Goal: Task Accomplishment & Management: Complete application form

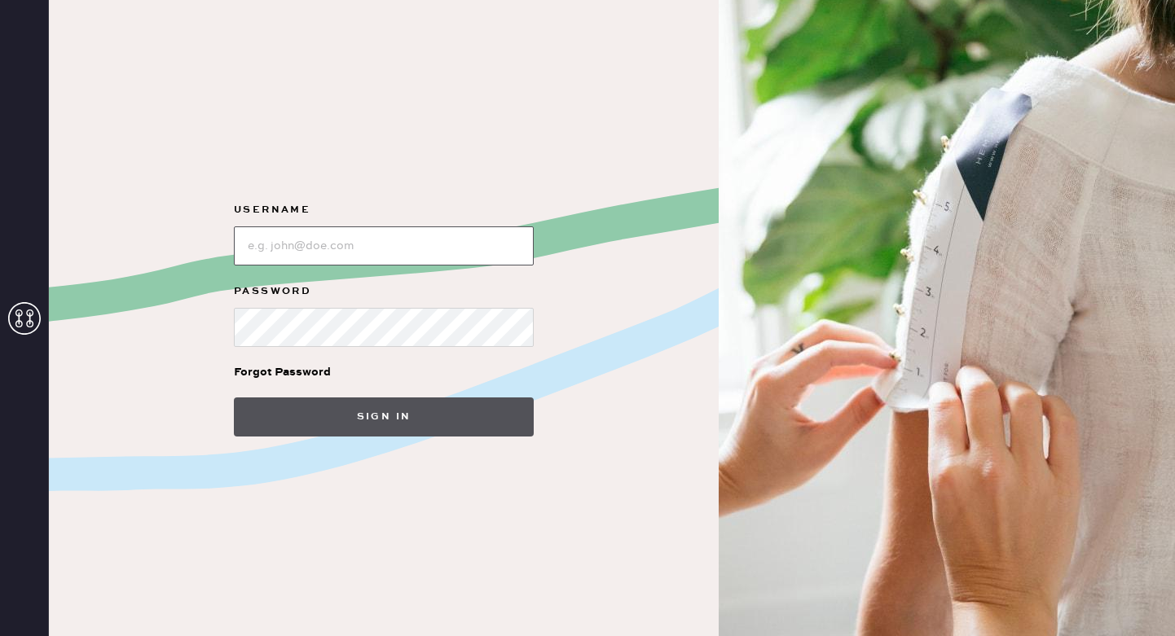
type input "reformationsoho"
click at [315, 407] on button "Sign in" at bounding box center [384, 417] width 300 height 39
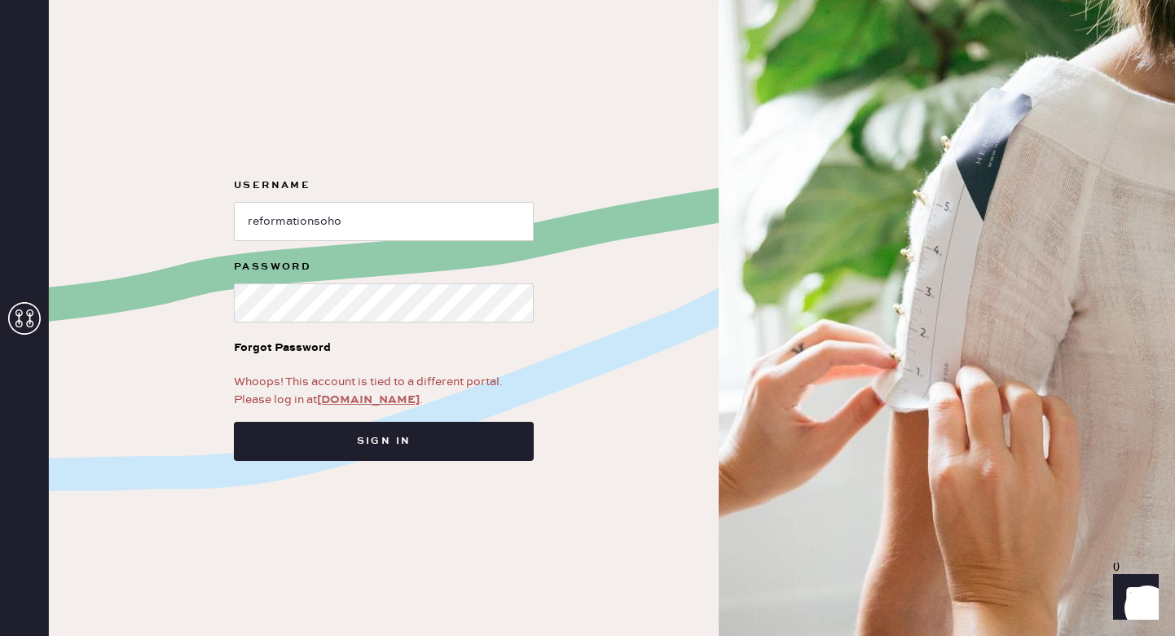
click at [349, 402] on link "app.hemster.co" at bounding box center [368, 400] width 103 height 15
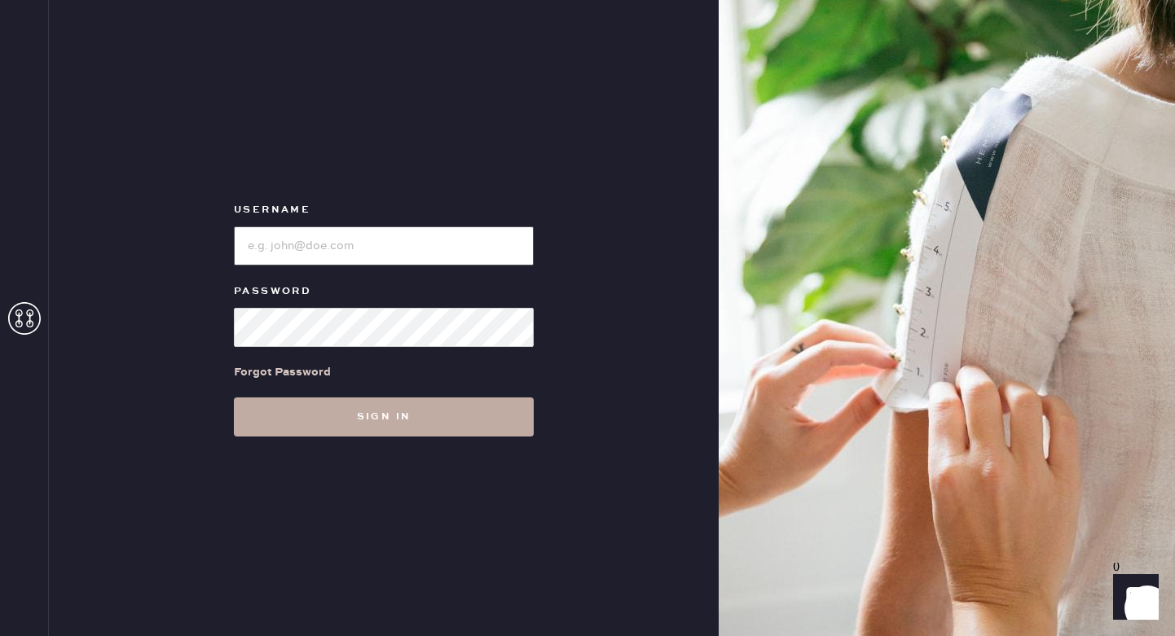
type input "reformationsoho"
click at [351, 416] on button "Sign in" at bounding box center [384, 417] width 300 height 39
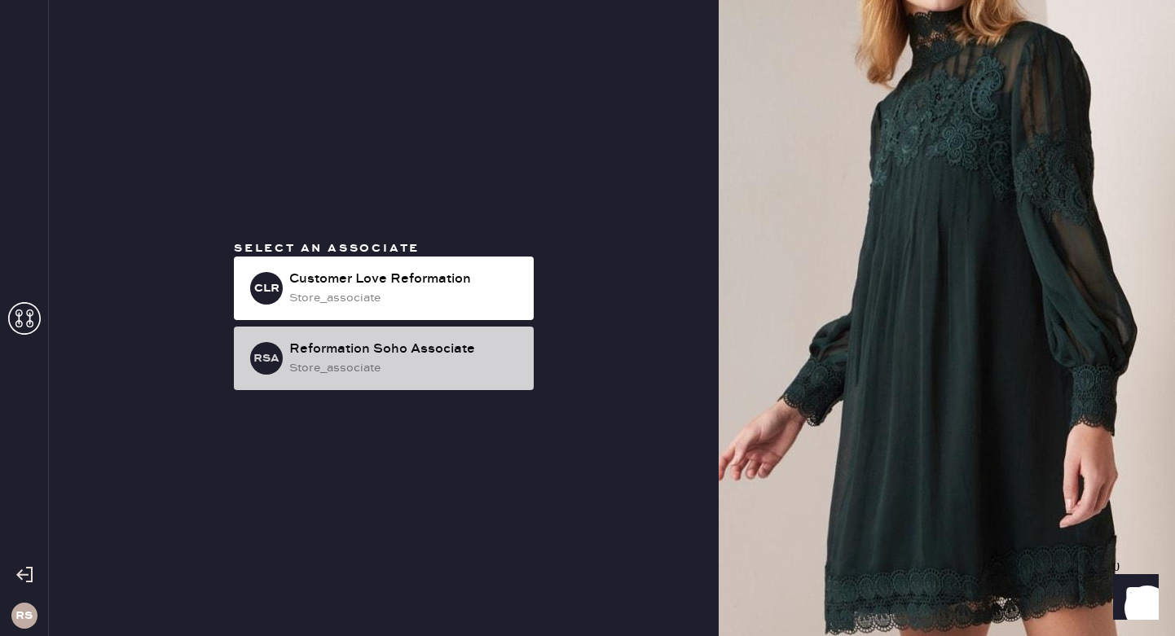
click at [393, 361] on div "store_associate" at bounding box center [404, 368] width 231 height 18
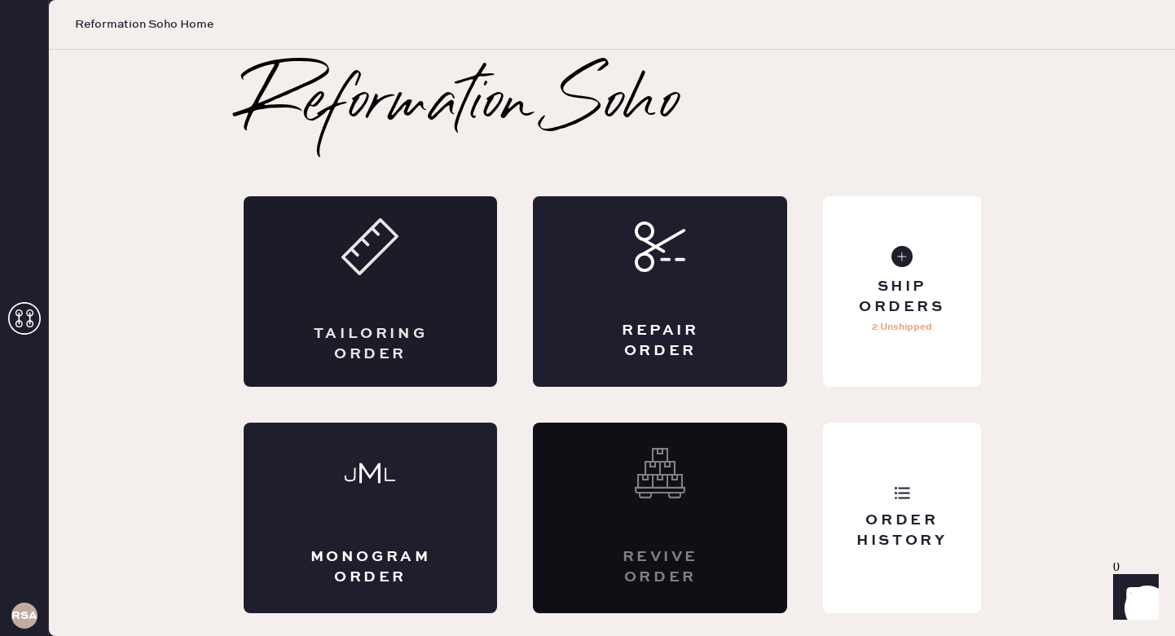
click at [394, 247] on icon at bounding box center [369, 246] width 57 height 57
click at [665, 280] on div "Repair Order" at bounding box center [660, 291] width 254 height 191
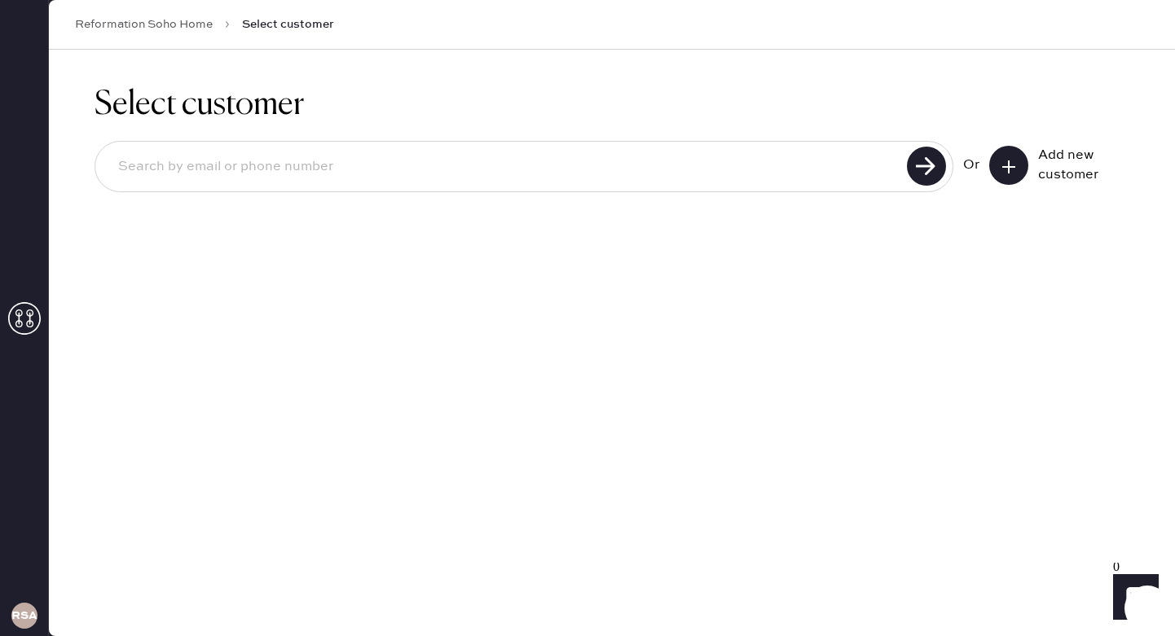
click at [996, 165] on button at bounding box center [1008, 165] width 39 height 39
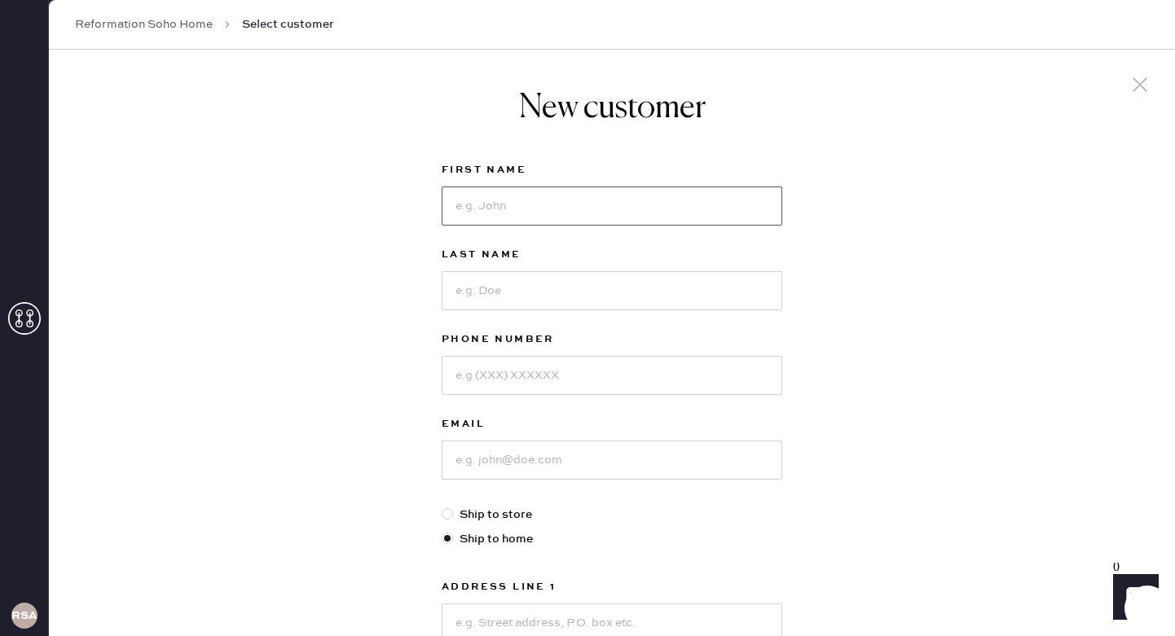
click at [580, 220] on input at bounding box center [612, 206] width 341 height 39
type input "j"
type input "jramei"
click at [545, 288] on input at bounding box center [612, 290] width 341 height 39
type input "[PERSON_NAME]"
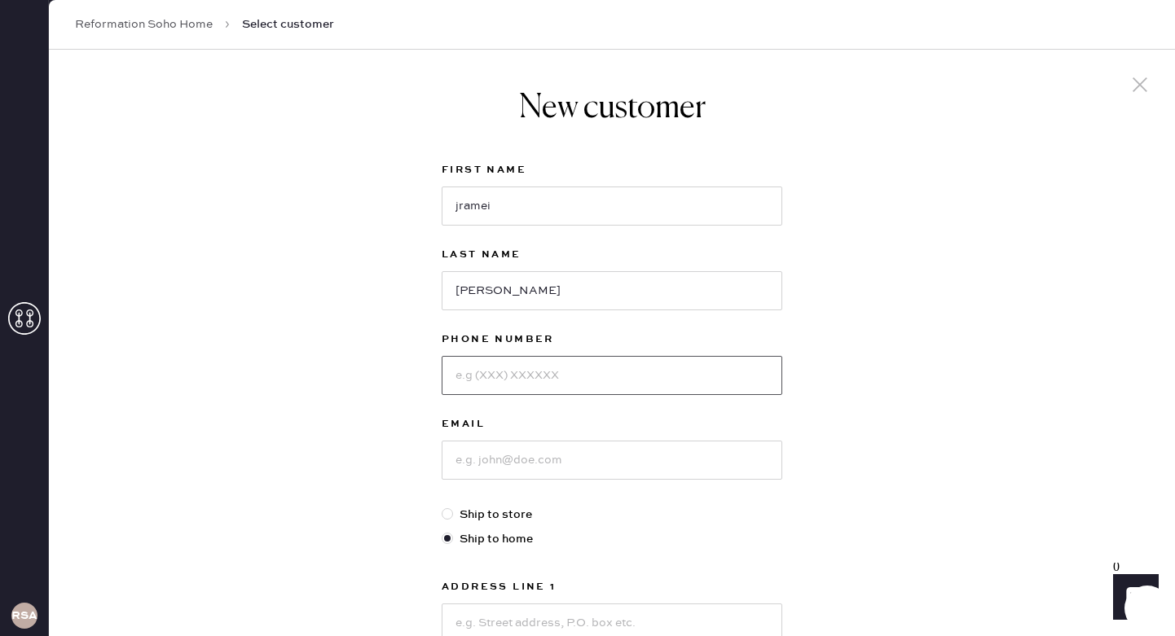
click at [524, 368] on input at bounding box center [612, 375] width 341 height 39
type input "8326090143"
click at [514, 470] on input at bounding box center [612, 460] width 341 height 39
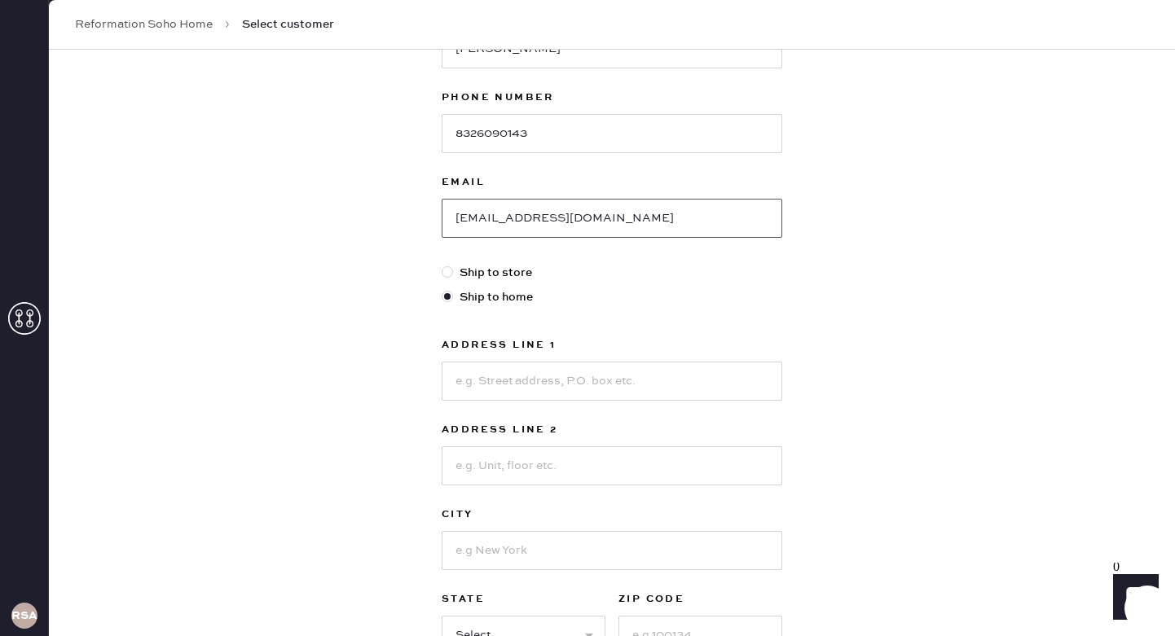
scroll to position [245, 0]
type input "[EMAIL_ADDRESS][DOMAIN_NAME]"
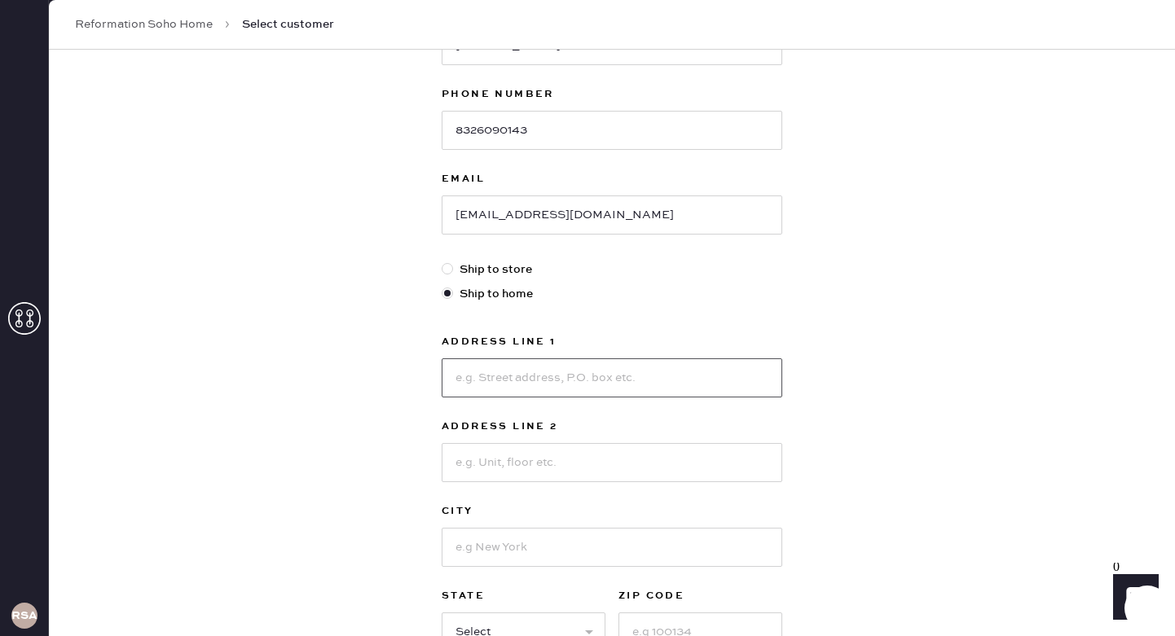
click at [486, 378] on input at bounding box center [612, 378] width 341 height 39
type input "[STREET_ADDRESS]"
click at [489, 463] on input at bounding box center [612, 462] width 341 height 39
type input "1B"
click at [509, 545] on input at bounding box center [612, 547] width 341 height 39
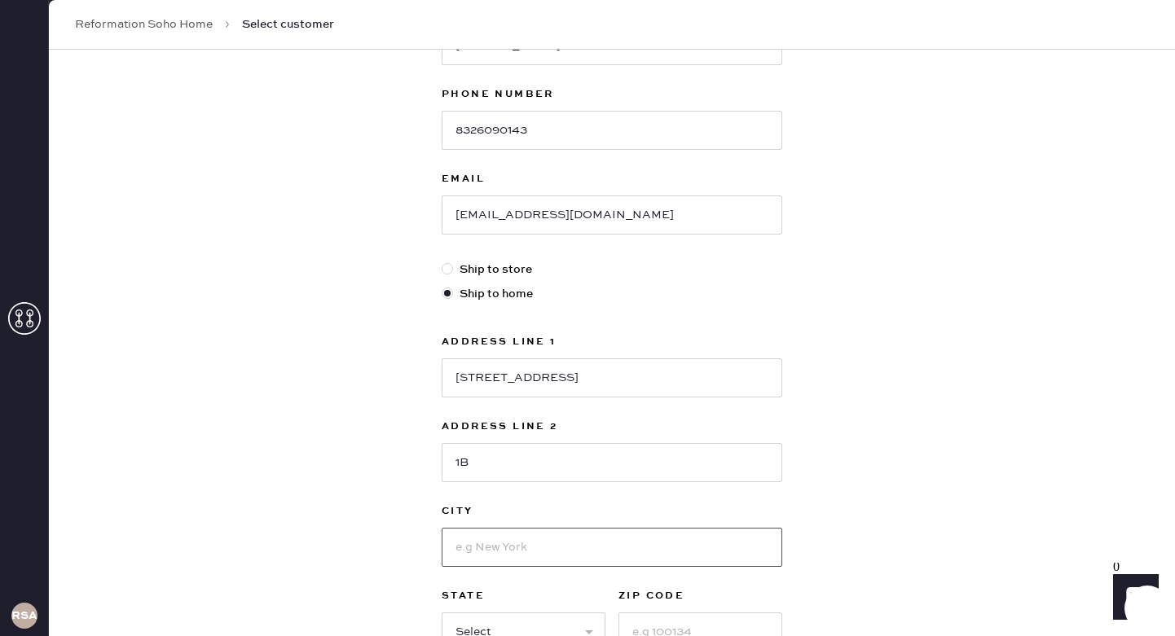
type input "m"
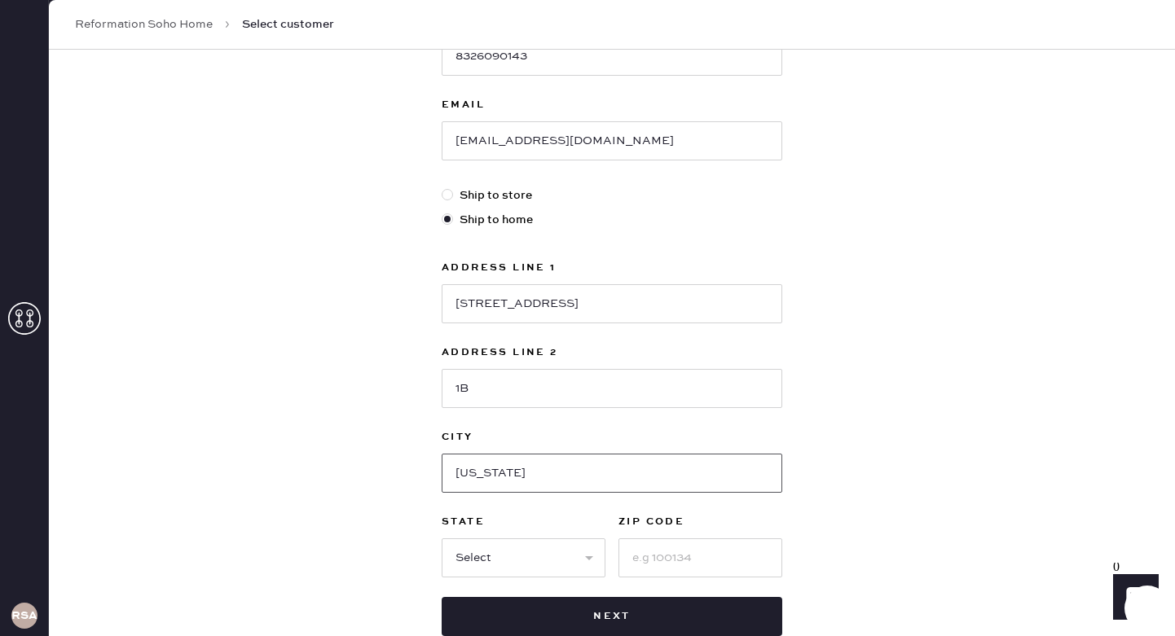
scroll to position [321, 0]
type input "[US_STATE]"
click at [470, 559] on select "Select AK AL AR AZ CA CO CT [GEOGRAPHIC_DATA] DE FL [GEOGRAPHIC_DATA] HI [GEOGR…" at bounding box center [524, 556] width 164 height 39
select select "NY"
click at [442, 537] on select "Select AK AL AR AZ CA CO CT [GEOGRAPHIC_DATA] DE FL [GEOGRAPHIC_DATA] HI [GEOGR…" at bounding box center [524, 556] width 164 height 39
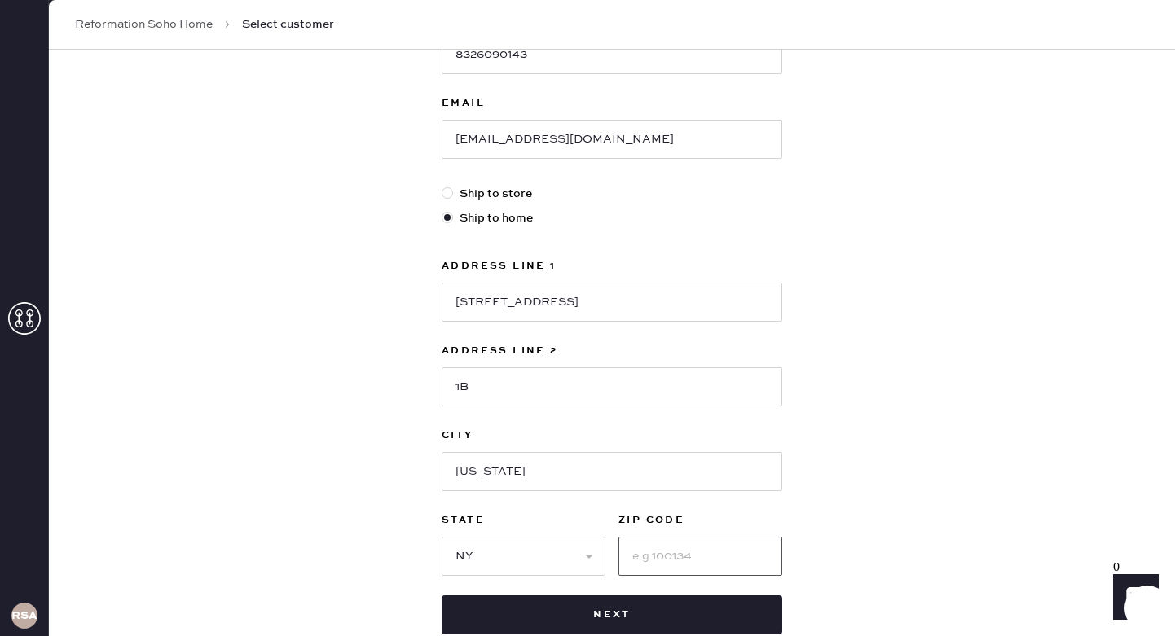
click at [658, 554] on input at bounding box center [701, 556] width 164 height 39
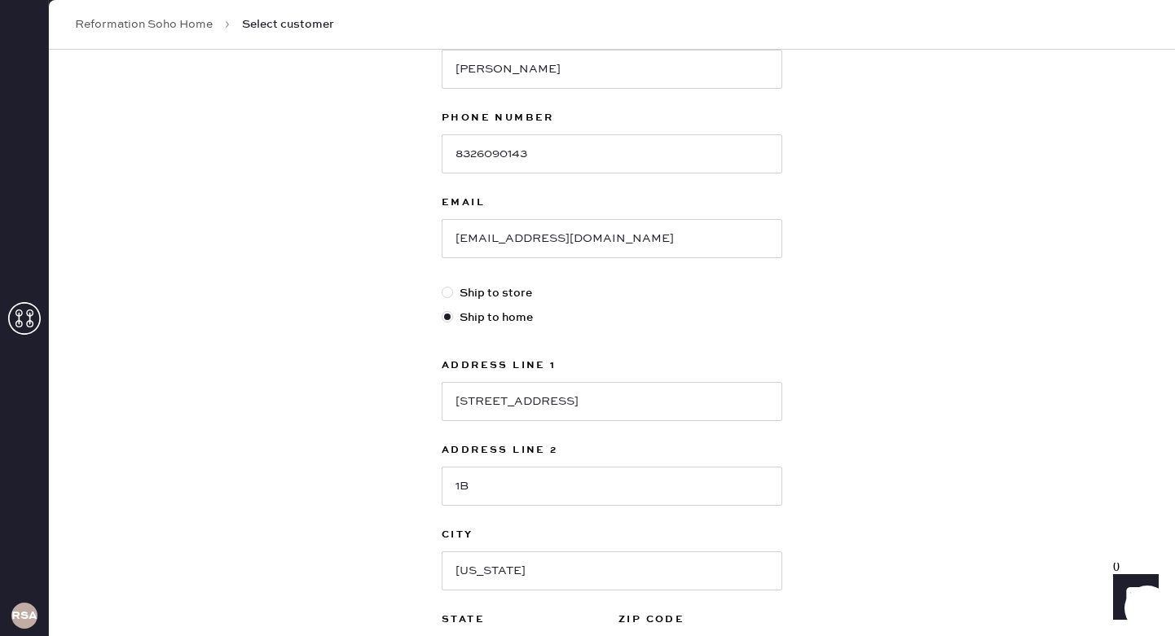
scroll to position [424, 0]
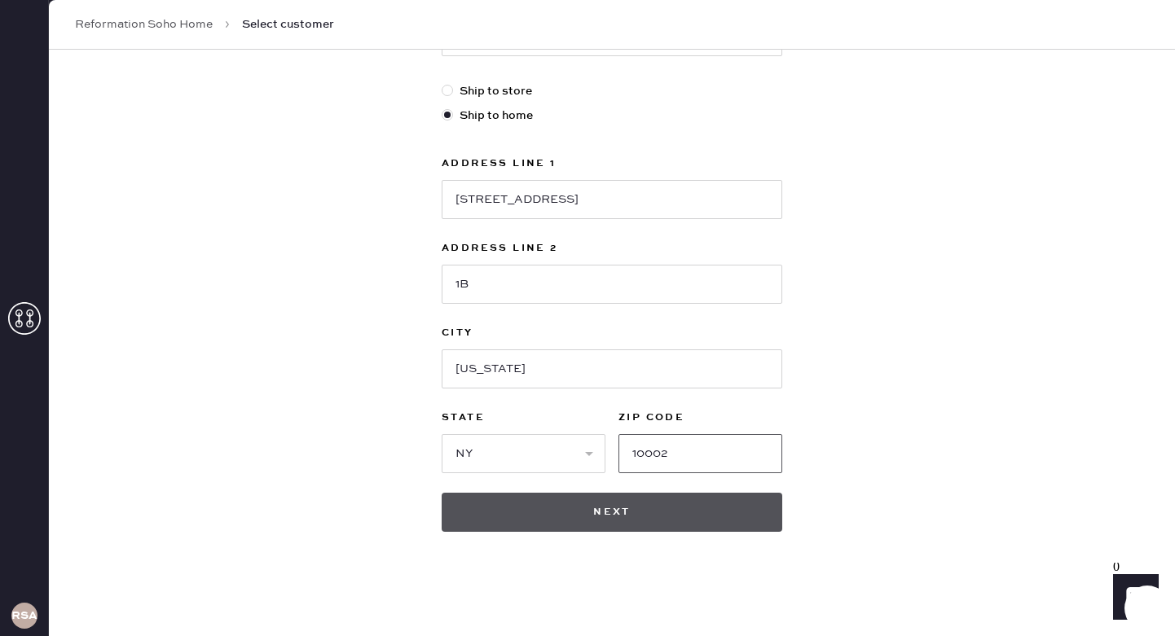
type input "10002"
click at [561, 512] on button "Next" at bounding box center [612, 512] width 341 height 39
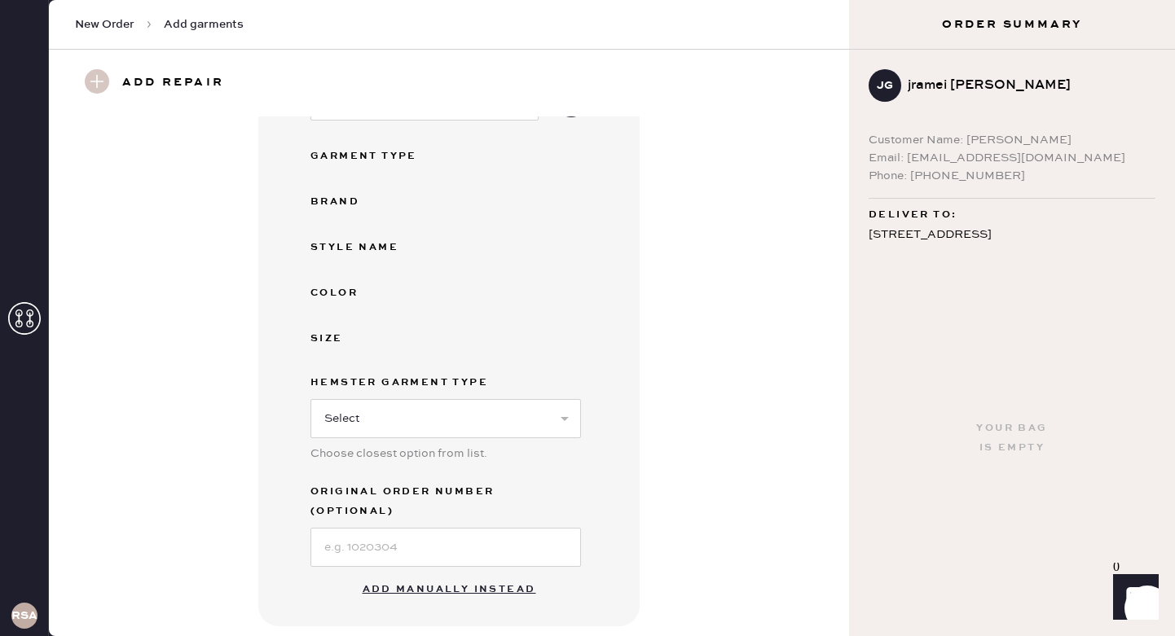
click at [475, 574] on button "Add manually instead" at bounding box center [449, 590] width 193 height 33
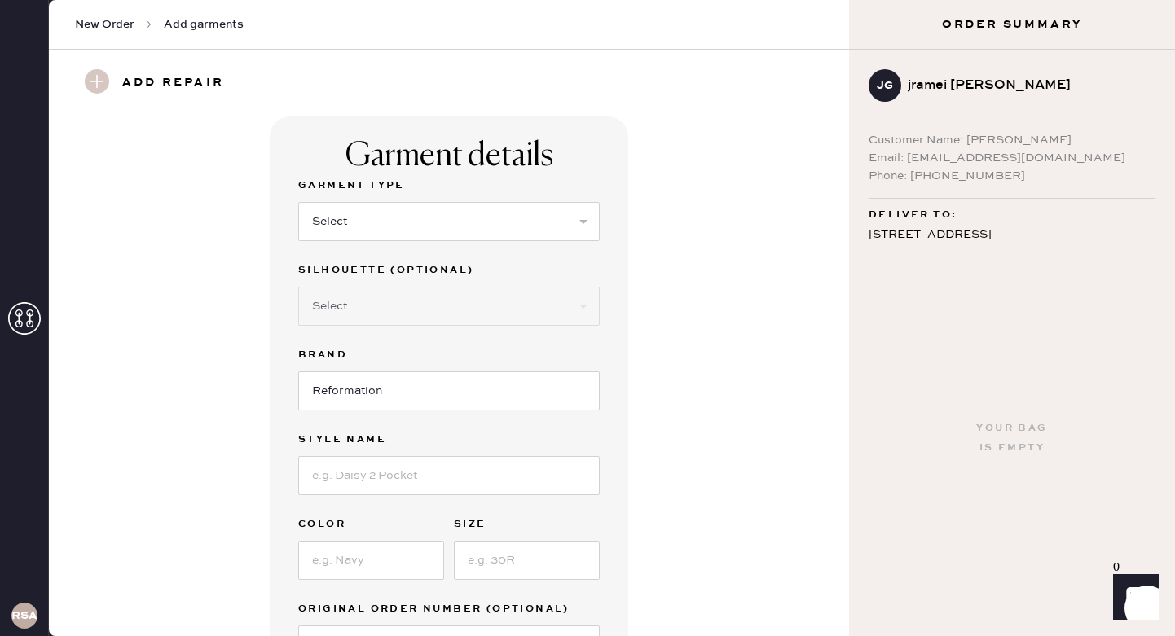
click at [385, 247] on div "Garment Type Select Basic Skirt Jeans Leggings Pants Shorts Basic Sleeved Dress…" at bounding box center [449, 218] width 302 height 85
click at [385, 238] on select "Select Basic Skirt Jeans Leggings Pants Shorts Basic Sleeved Dress Basic Sleeve…" at bounding box center [449, 221] width 302 height 39
select select "6"
click at [298, 202] on select "Select Basic Skirt Jeans Leggings Pants Shorts Basic Sleeved Dress Basic Sleeve…" at bounding box center [449, 221] width 302 height 39
click at [387, 464] on input at bounding box center [449, 475] width 302 height 39
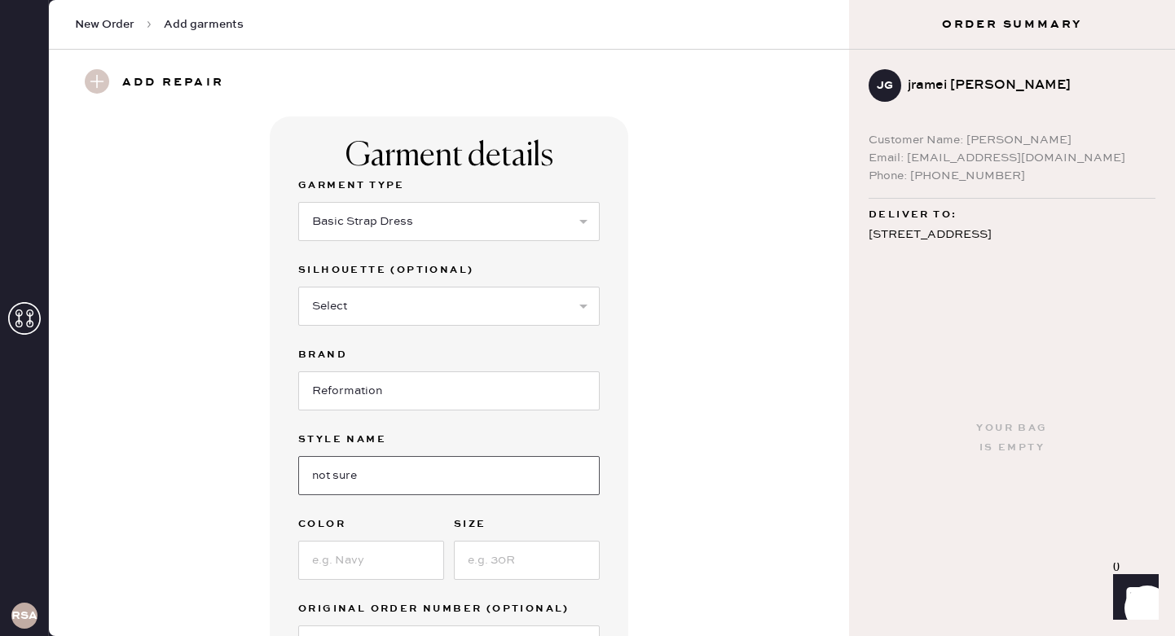
type input "not sure"
click at [406, 552] on input at bounding box center [371, 560] width 146 height 39
type input "black and white dot"
click at [530, 566] on input at bounding box center [527, 560] width 146 height 39
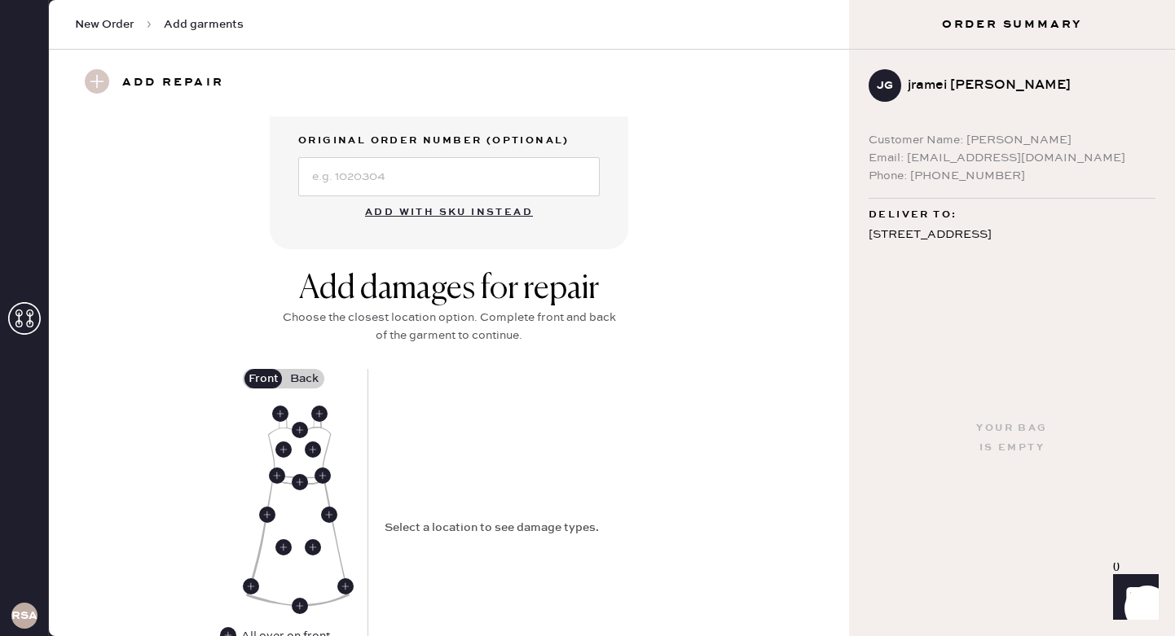
scroll to position [472, 0]
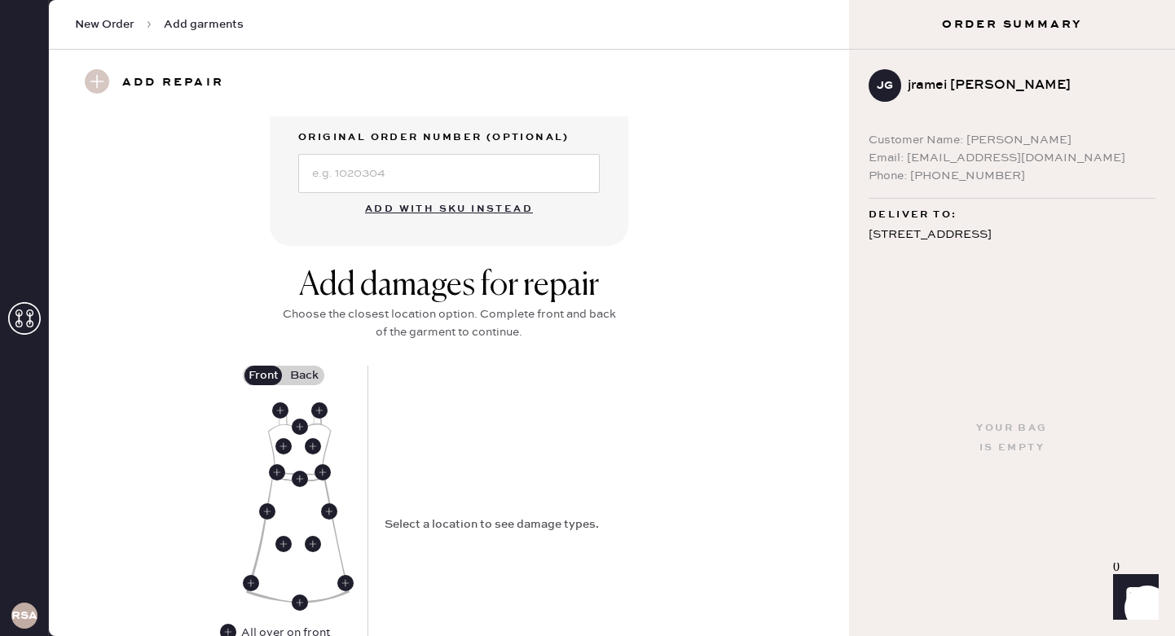
type input "doesnt say"
click at [311, 447] on use at bounding box center [313, 446] width 16 height 16
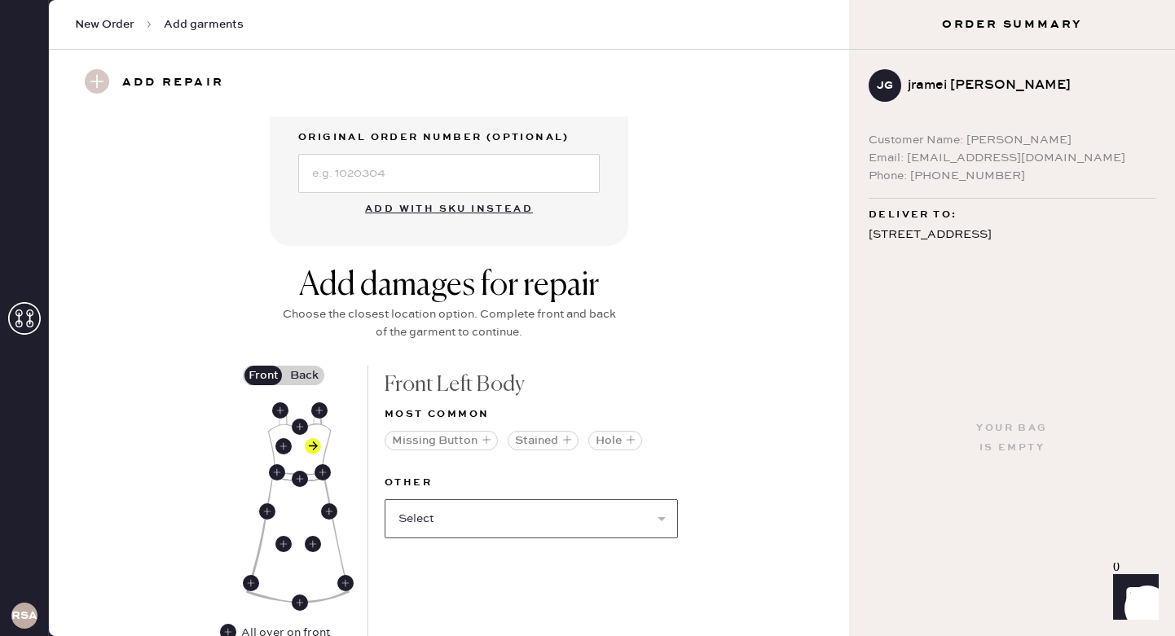
click at [459, 518] on select "Select Broken / Ripped Hem Broken Beads Broken Belt Loop Broken Button Broken C…" at bounding box center [531, 519] width 293 height 39
select select "2034"
click at [385, 500] on select "Select Broken / Ripped Hem Broken Beads Broken Belt Loop Broken Button Broken C…" at bounding box center [531, 519] width 293 height 39
select select
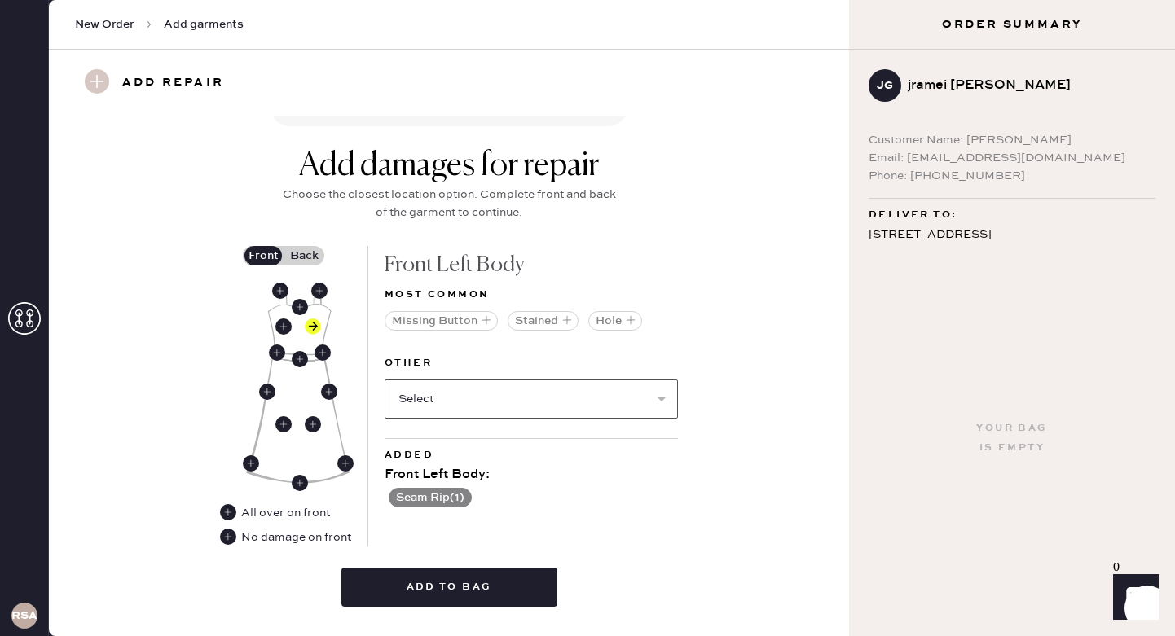
scroll to position [633, 0]
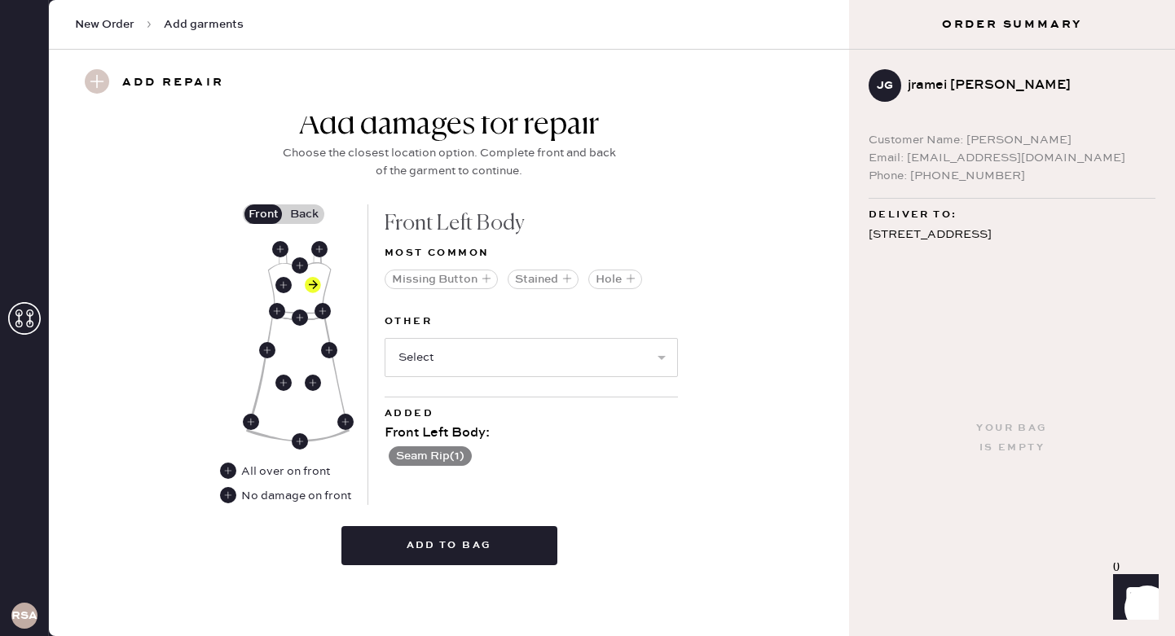
click at [314, 210] on label "Back" at bounding box center [304, 215] width 41 height 20
click at [304, 214] on input "Back" at bounding box center [304, 214] width 0 height 0
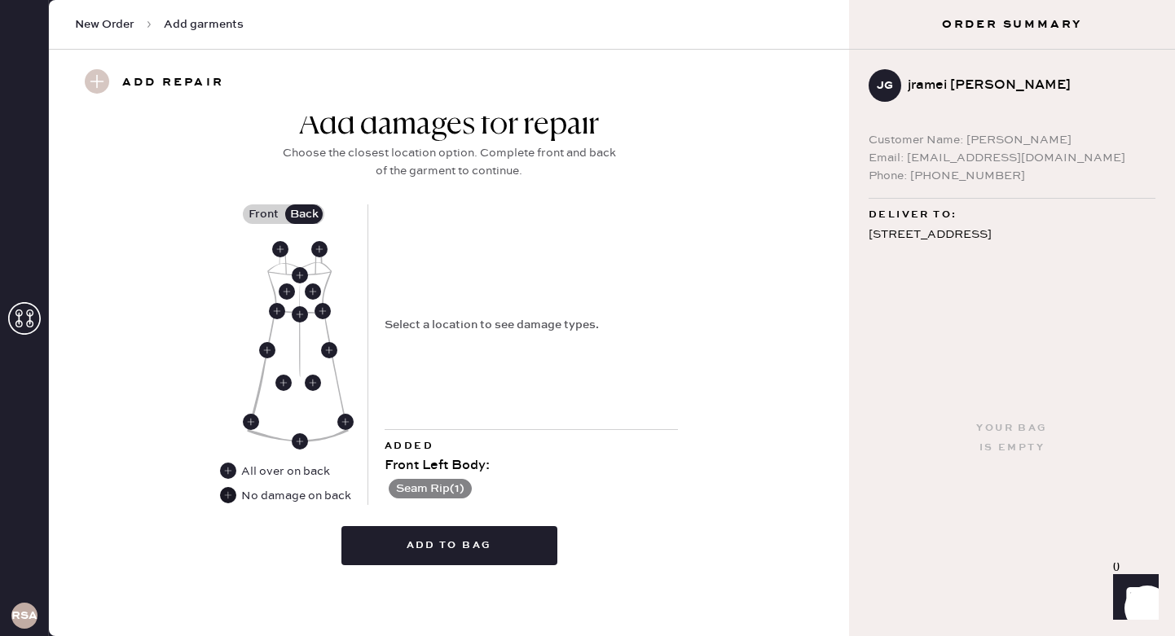
click at [229, 495] on use at bounding box center [228, 495] width 16 height 16
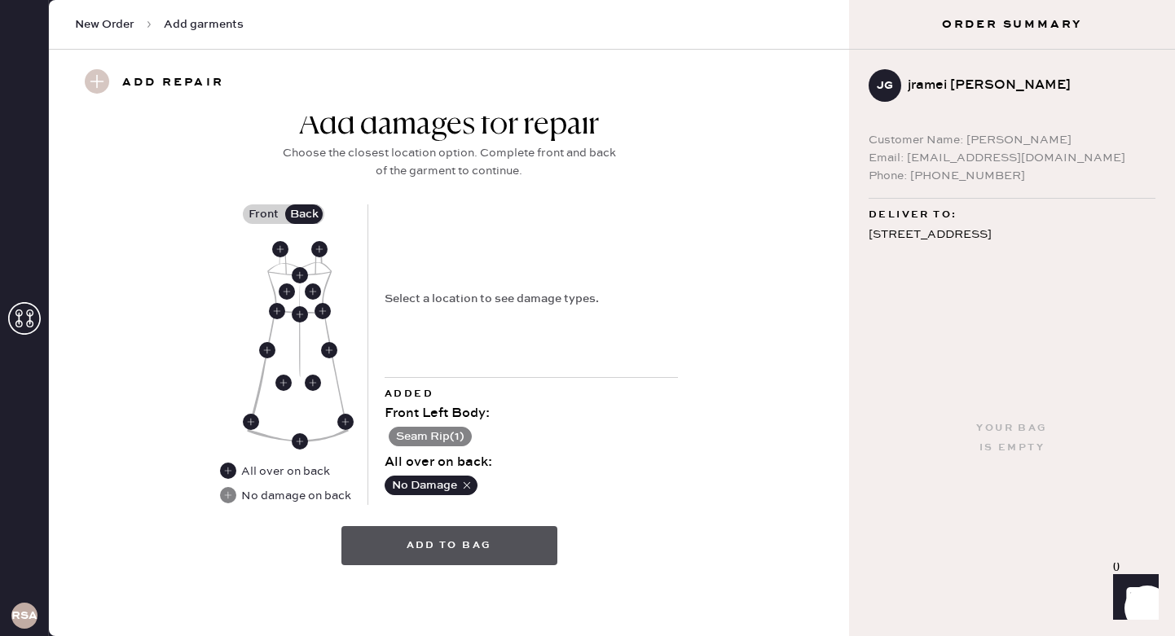
click at [426, 552] on button "Add to bag" at bounding box center [449, 545] width 216 height 39
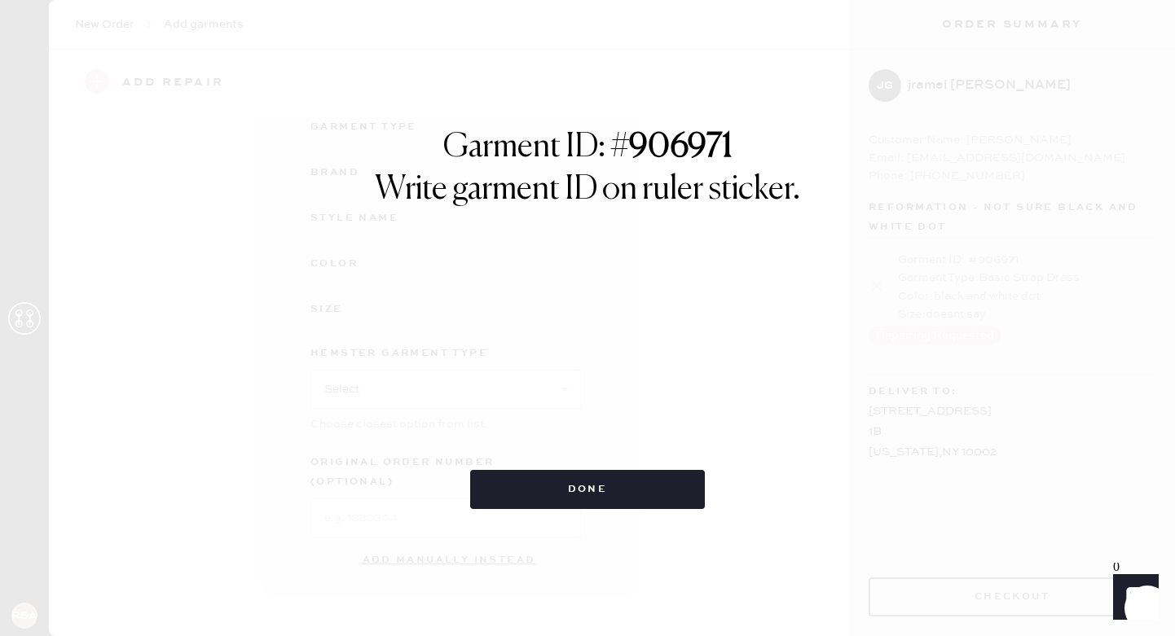
scroll to position [165, 0]
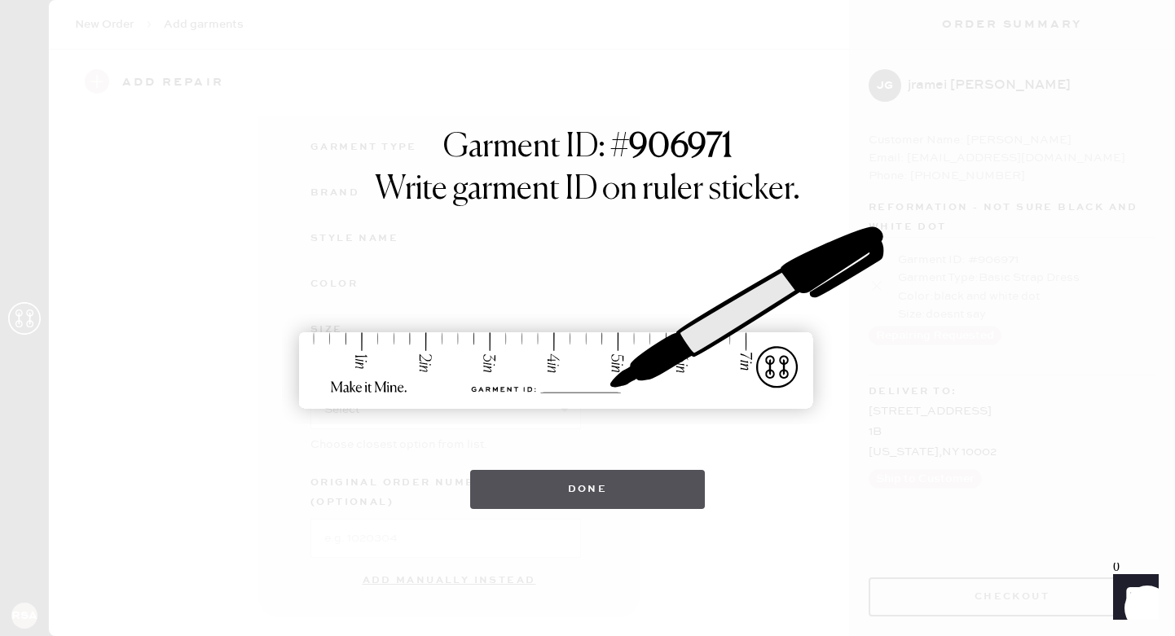
click at [530, 489] on button "Done" at bounding box center [588, 489] width 236 height 39
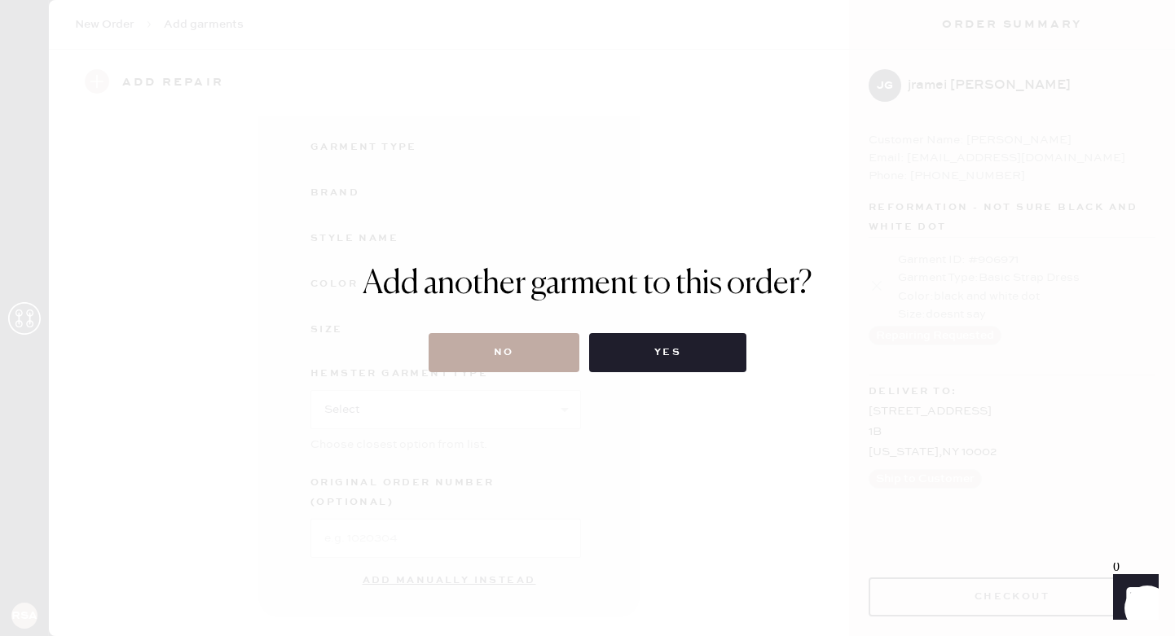
click at [492, 367] on button "No" at bounding box center [504, 352] width 151 height 39
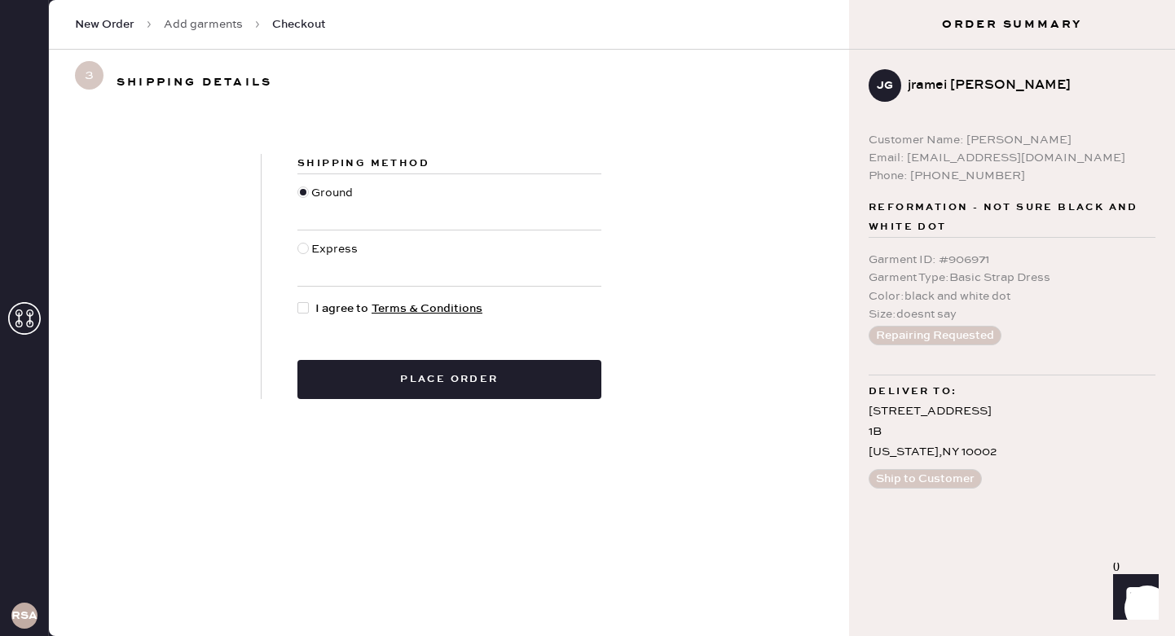
click at [306, 310] on div at bounding box center [302, 307] width 11 height 11
click at [298, 301] on input "I agree to Terms & Conditions" at bounding box center [297, 300] width 1 height 1
checkbox input "true"
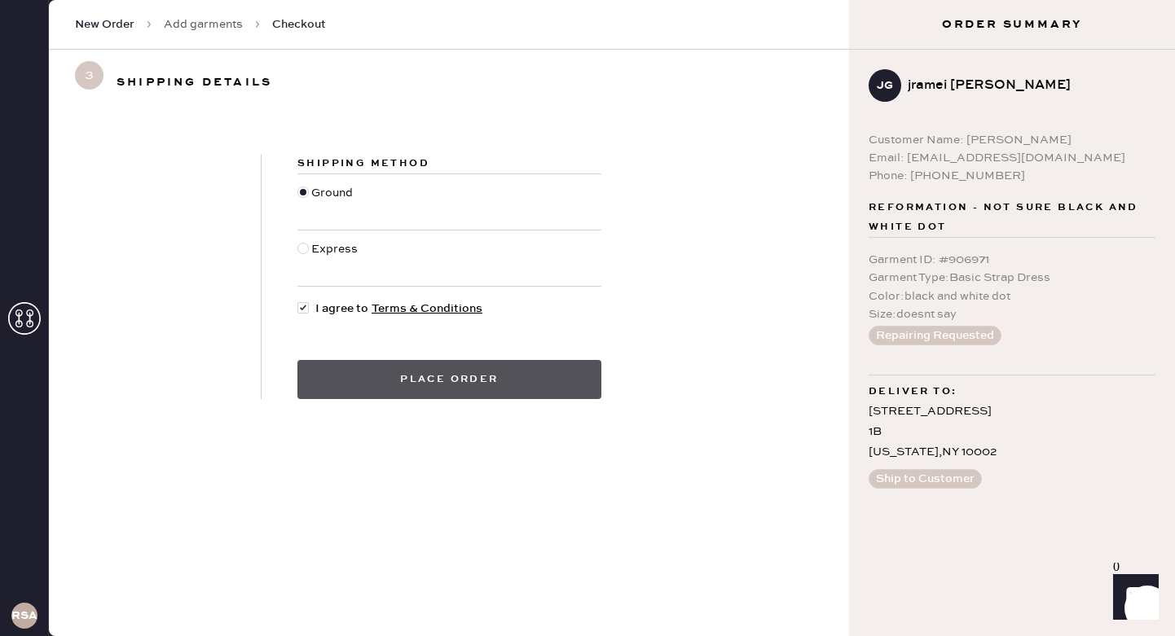
click at [363, 383] on button "Place order" at bounding box center [449, 379] width 304 height 39
